Goal: Information Seeking & Learning: Learn about a topic

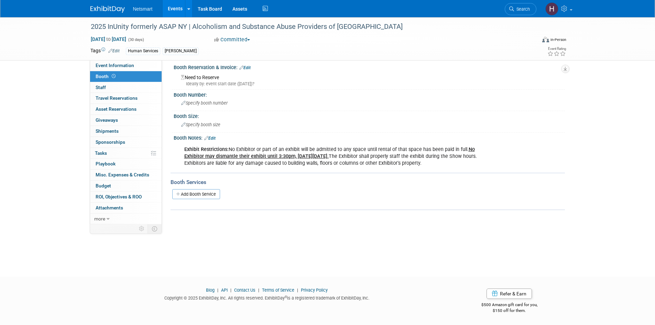
click at [177, 8] on link "Events" at bounding box center [175, 8] width 25 height 17
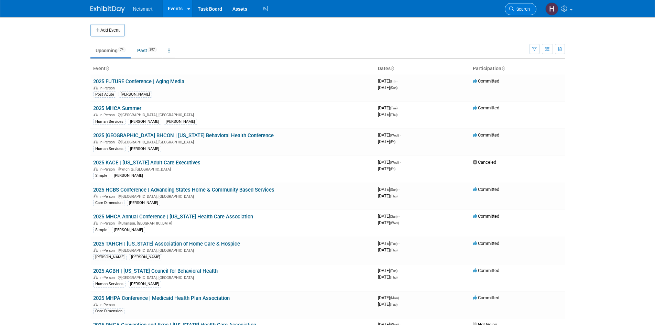
click at [521, 7] on span "Search" at bounding box center [522, 9] width 16 height 5
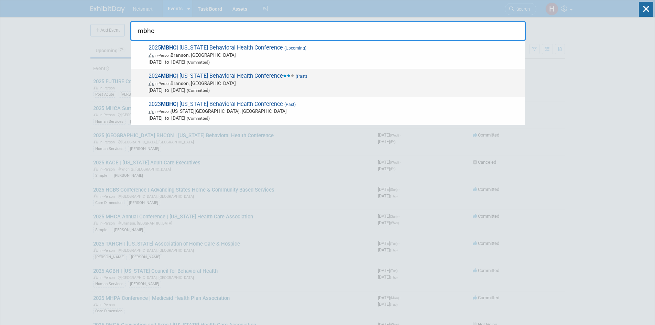
type input "mbhc"
click at [226, 78] on span "2024 MBHC | Missouri Behavioral Health Conference (Past) In-Person Branson, MO …" at bounding box center [334, 83] width 375 height 21
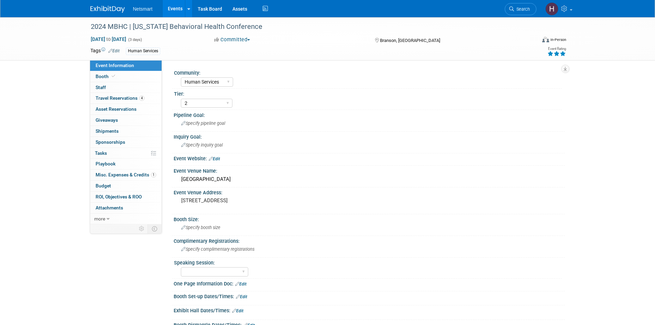
select select "Human Services"
select select "2"
click at [113, 76] on icon at bounding box center [113, 76] width 3 height 4
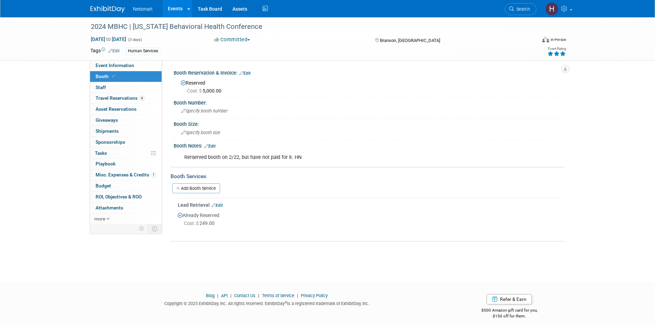
click at [134, 176] on span "Misc. Expenses & Credits 1" at bounding box center [126, 175] width 61 height 6
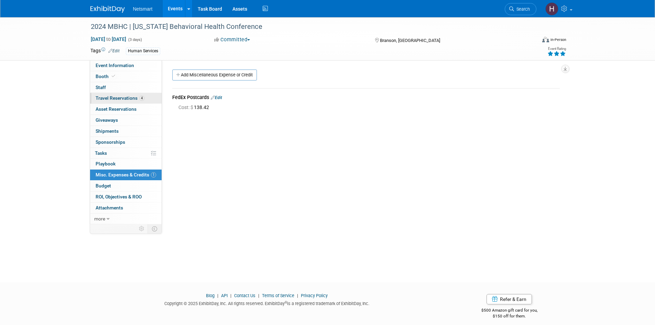
click at [113, 99] on span "Travel Reservations 4" at bounding box center [120, 98] width 49 height 6
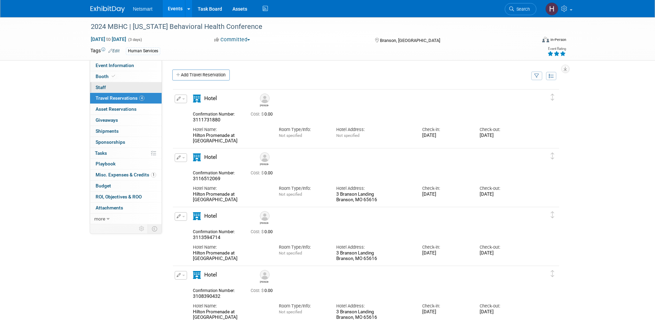
click at [107, 88] on link "0 Staff 0" at bounding box center [126, 87] width 72 height 11
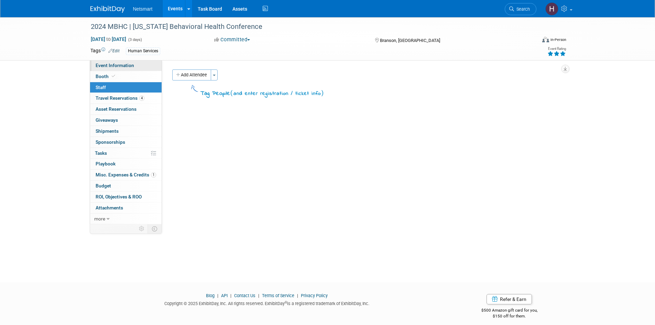
click at [122, 66] on span "Event Information" at bounding box center [115, 66] width 39 height 6
select select "Human Services"
select select "2"
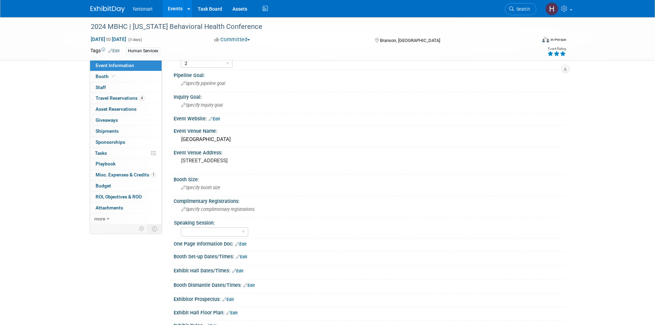
scroll to position [39, 0]
click at [522, 12] on link "Search" at bounding box center [521, 9] width 32 height 12
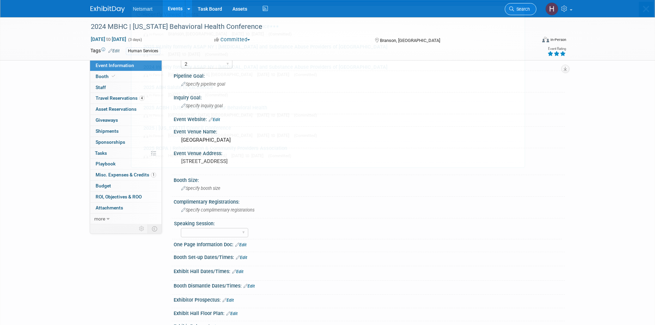
scroll to position [0, 0]
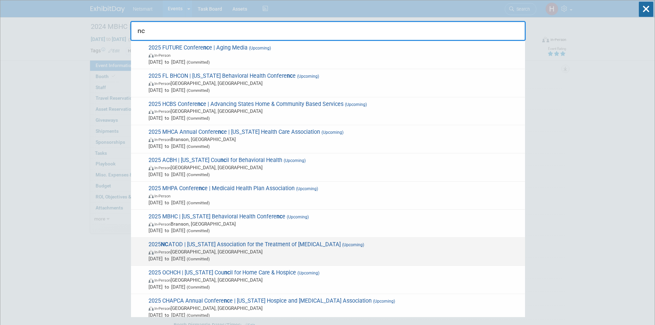
type input "nc"
click at [288, 246] on span "2025 NC ATOD | [US_STATE] Association for the Treatment of [MEDICAL_DATA] (Upco…" at bounding box center [334, 251] width 375 height 21
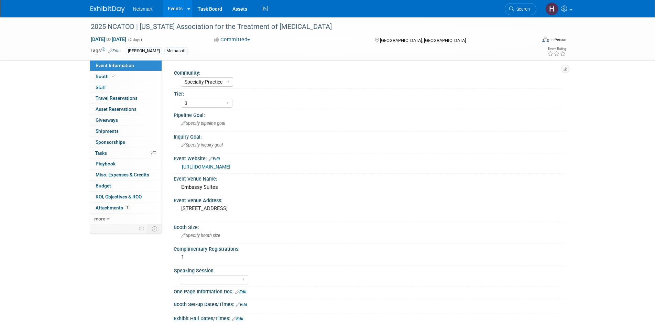
select select "Specialty Practice"
select select "3"
click at [230, 169] on link "https://www.ncatod.org/2025conference/" at bounding box center [206, 167] width 48 height 6
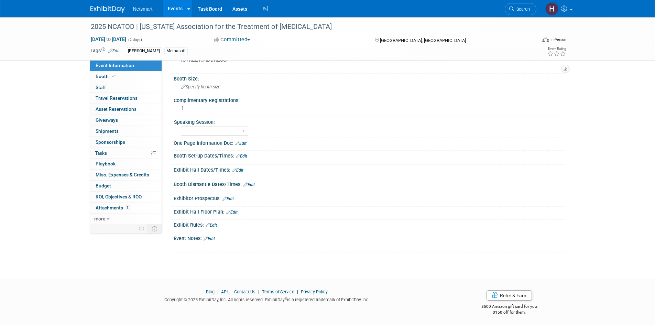
scroll to position [150, 0]
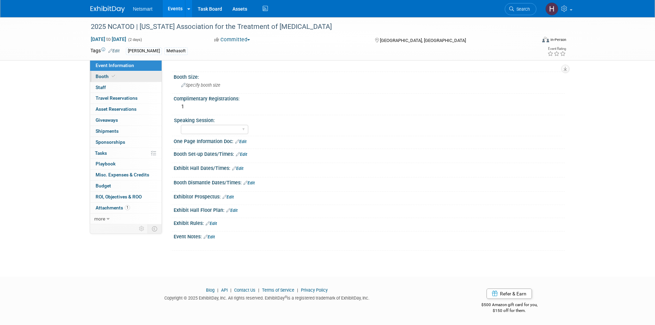
click at [117, 74] on link "Booth" at bounding box center [126, 76] width 72 height 11
